Goal: Submit feedback/report problem

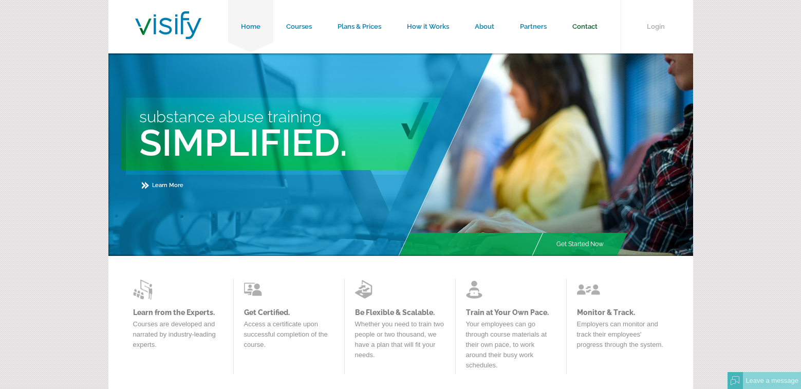
click at [581, 27] on link "Contact" at bounding box center [585, 26] width 51 height 53
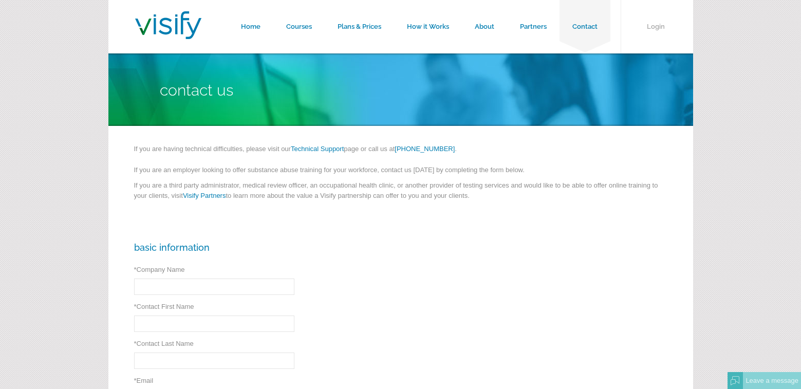
click at [318, 147] on link "Technical Support" at bounding box center [317, 149] width 53 height 8
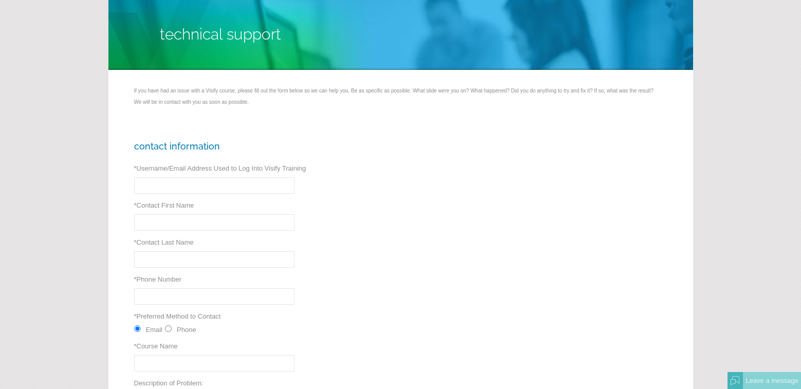
scroll to position [46, 0]
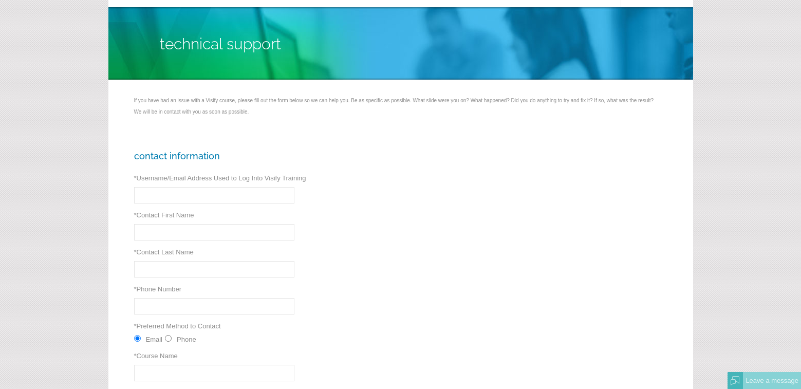
click at [168, 199] on input "* Username/Email Address Used to Log Into Visify Training" at bounding box center [214, 195] width 160 height 16
type input "michael.mersiovsky@daraenergy.com"
type input "Michael"
type input "Mersiovsky"
type input "9402497838"
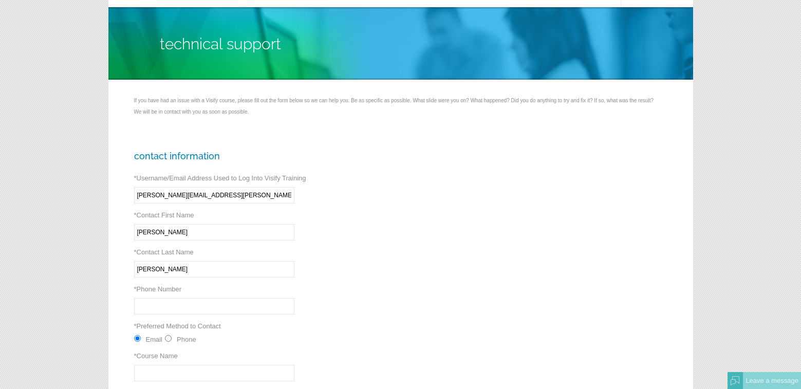
type input "PHMSA Reasonable Suspicion"
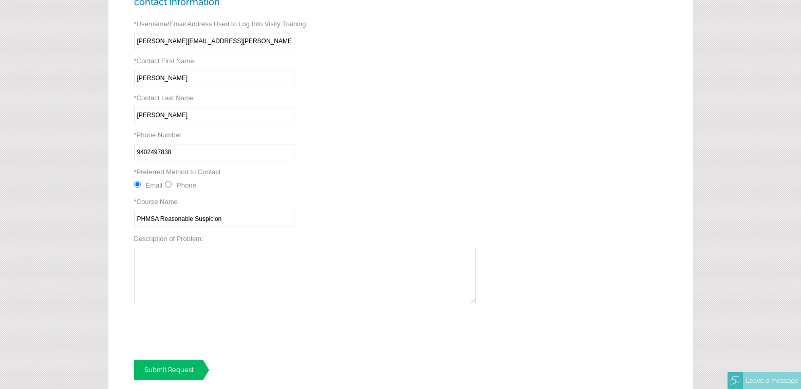
scroll to position [252, 0]
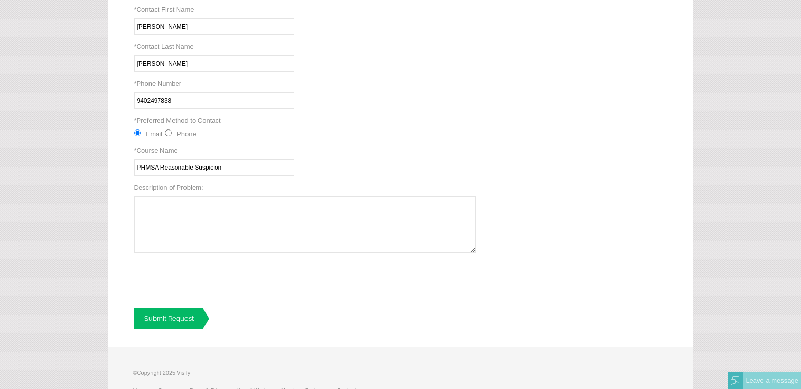
click at [167, 132] on input "Phone" at bounding box center [168, 132] width 7 height 7
radio input "true"
click at [163, 227] on textarea "Description of Problem:" at bounding box center [305, 224] width 342 height 57
type textarea "would someone PLEASE contact me ASAP"
click at [337, 277] on div at bounding box center [400, 281] width 533 height 40
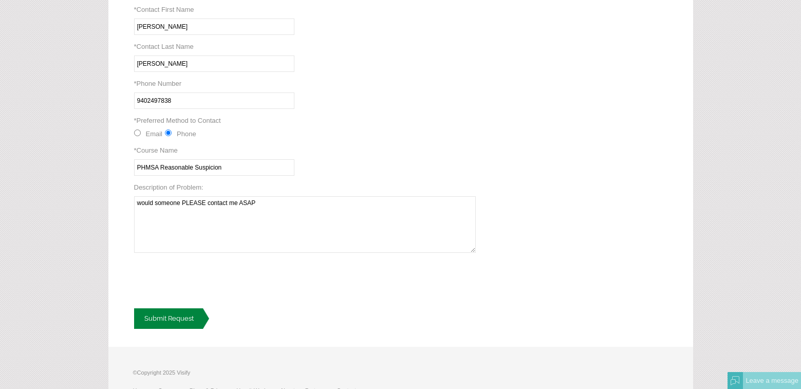
click at [157, 320] on link "Submit Request" at bounding box center [171, 318] width 75 height 21
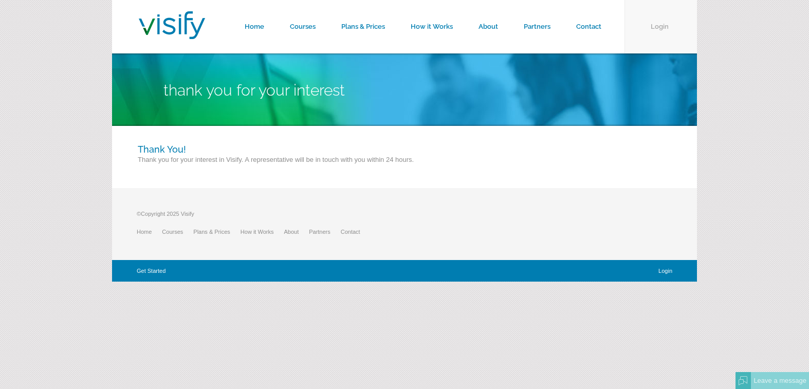
click at [661, 25] on link "Login" at bounding box center [660, 26] width 72 height 53
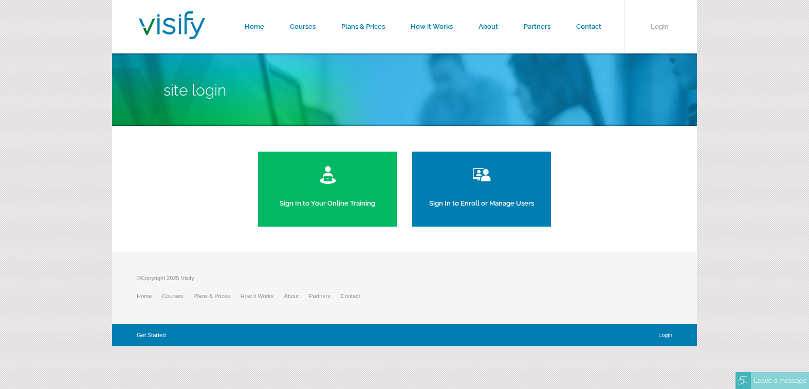
click at [454, 201] on link "Sign In to Enroll or Manage Users" at bounding box center [481, 189] width 139 height 75
